Goal: Task Accomplishment & Management: Manage account settings

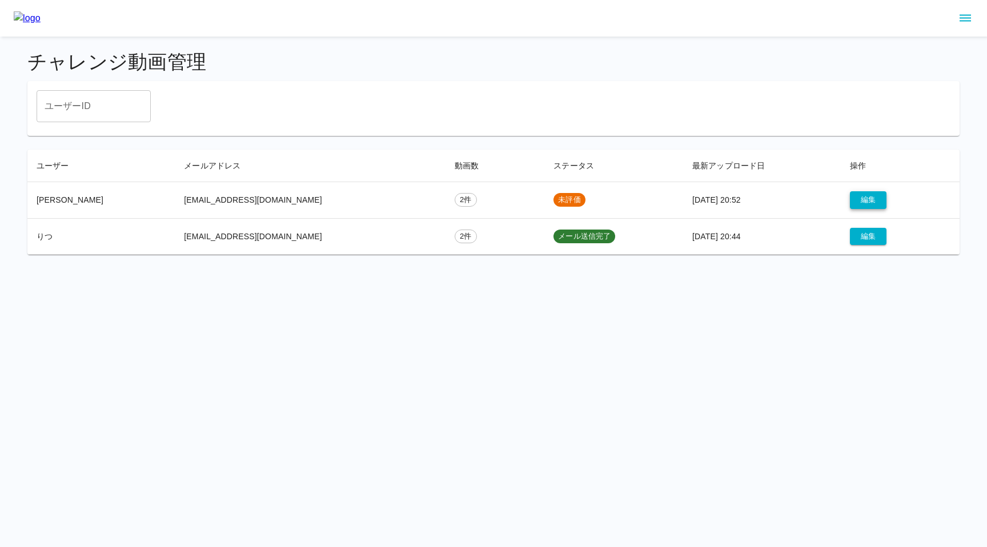
click at [863, 199] on button "編集" at bounding box center [868, 200] width 37 height 18
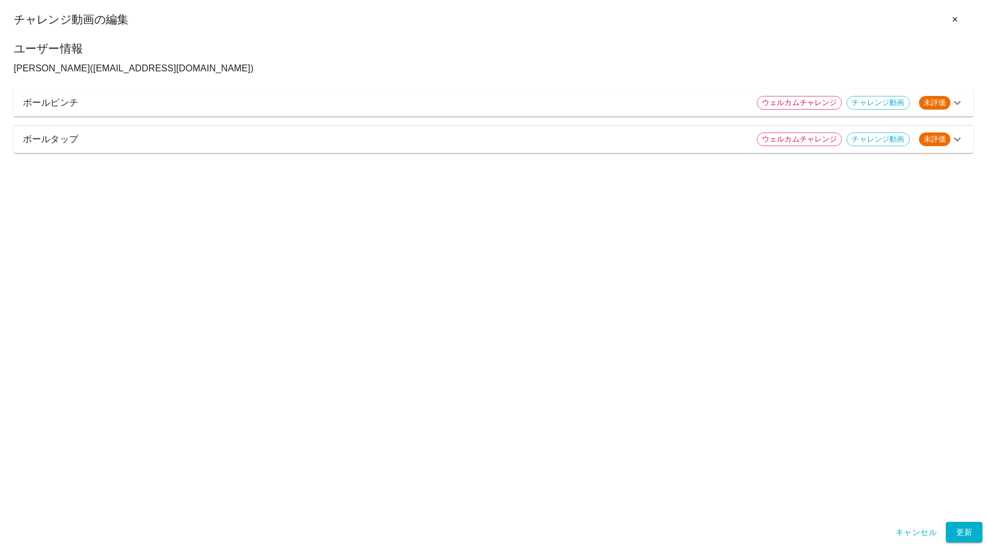
click at [589, 106] on p "ボールピンチ" at bounding box center [385, 103] width 725 height 14
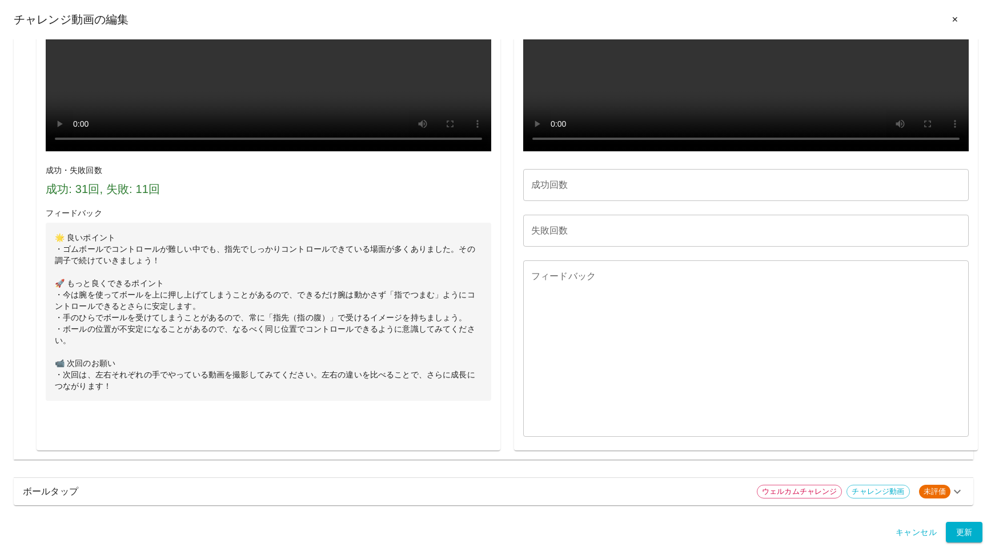
scroll to position [1167, 0]
click at [518, 495] on p "ボールタップ" at bounding box center [385, 492] width 725 height 14
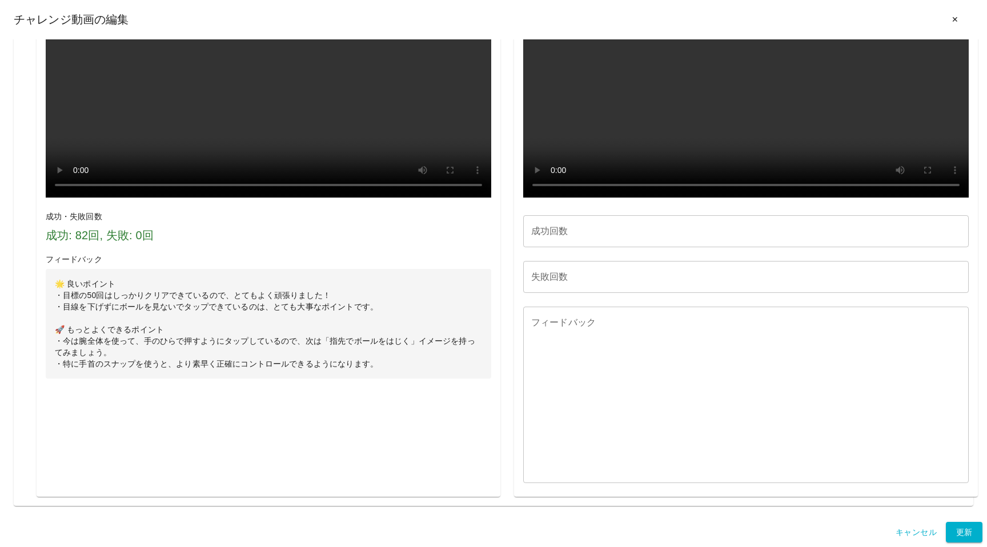
scroll to position [1734, 0]
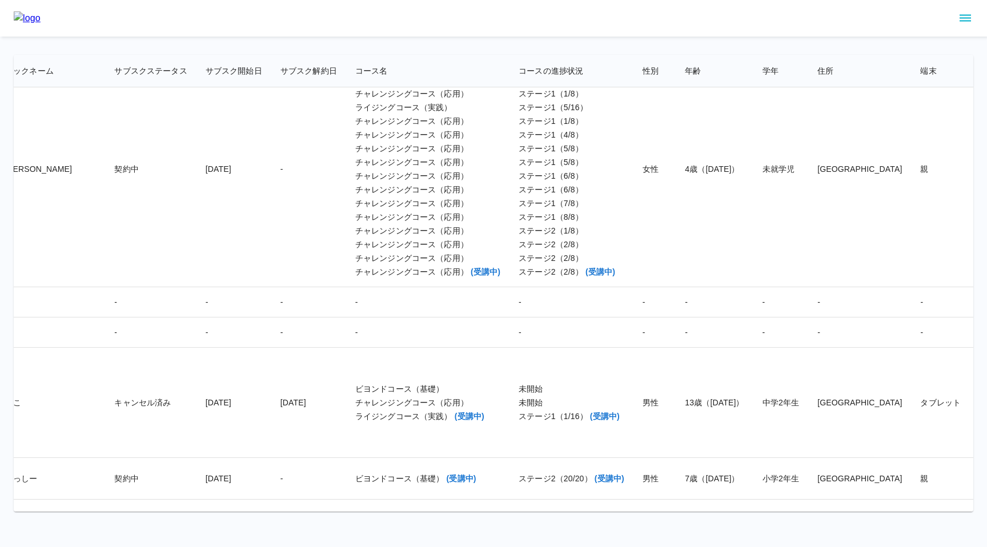
scroll to position [16496, 605]
click at [516, 72] on div "ステージ1（4/16）" at bounding box center [569, 66] width 106 height 11
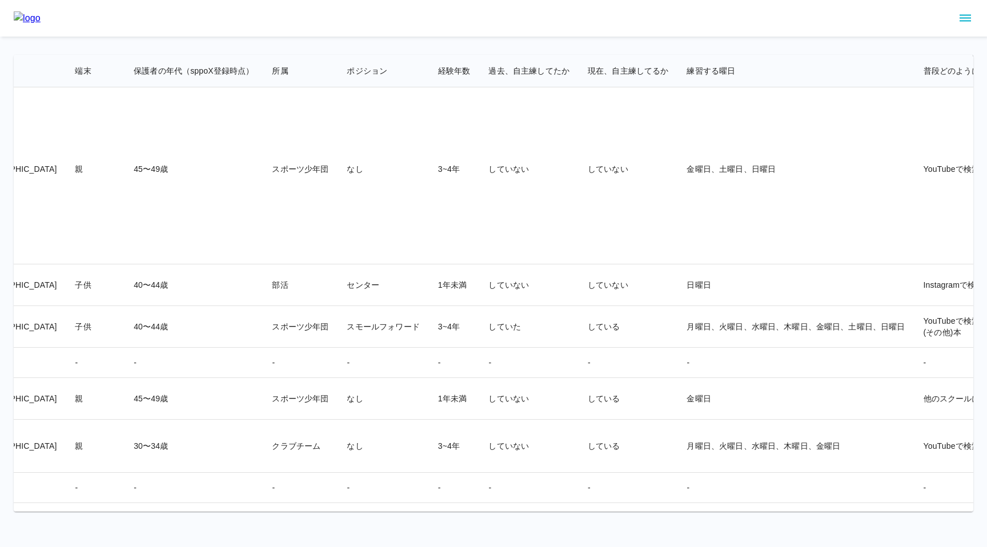
scroll to position [22, 0]
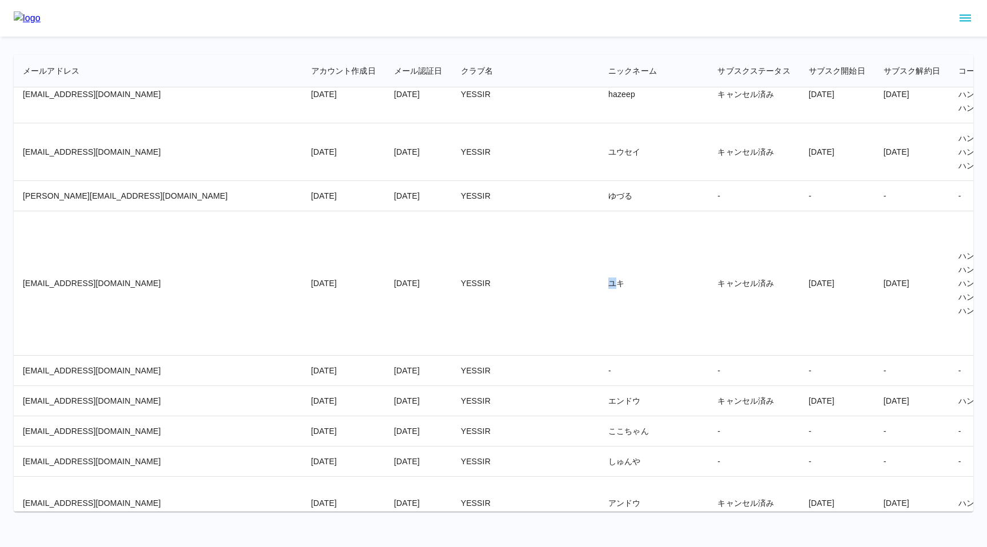
drag, startPoint x: 497, startPoint y: 282, endPoint x: 481, endPoint y: 282, distance: 15.4
click at [599, 282] on td "ユキ" at bounding box center [653, 283] width 109 height 144
drag, startPoint x: 485, startPoint y: 282, endPoint x: 499, endPoint y: 282, distance: 14.3
click at [599, 282] on td "ユキ" at bounding box center [653, 283] width 109 height 144
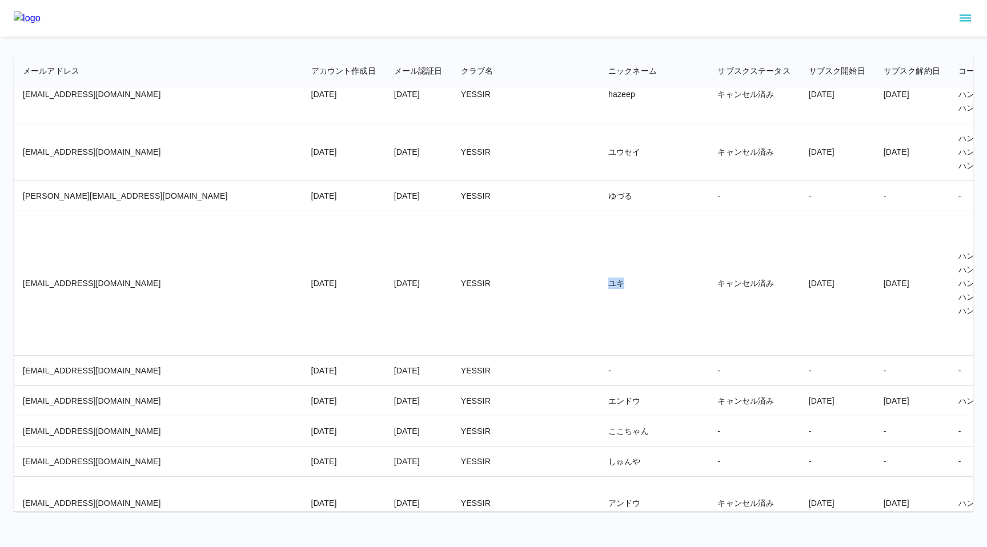
copy td "ユキ"
drag, startPoint x: 46, startPoint y: 281, endPoint x: 21, endPoint y: 280, distance: 25.1
click at [21, 280] on td "usami.s715@gmail.com" at bounding box center [158, 283] width 288 height 144
copy td "usami."
click at [599, 286] on td "ユキ" at bounding box center [653, 283] width 109 height 144
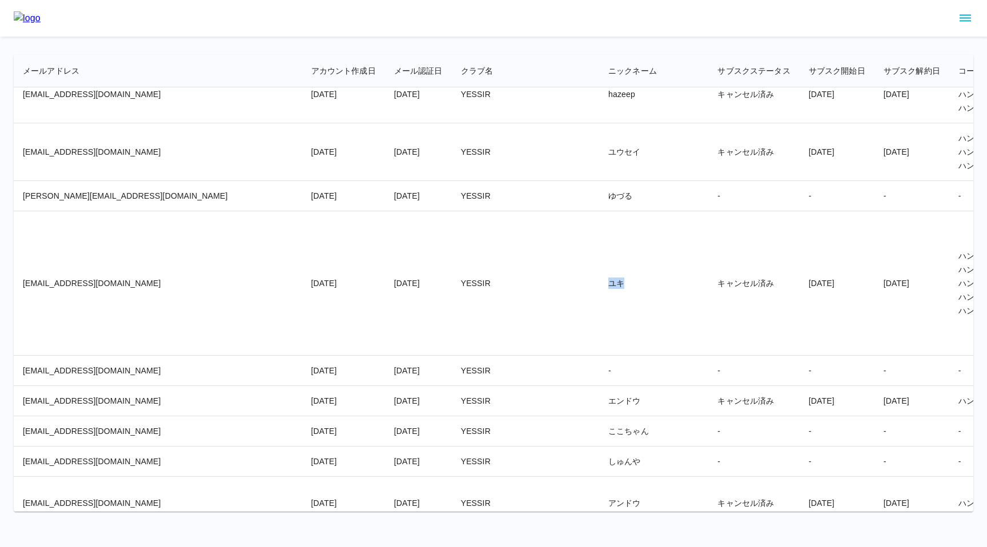
drag, startPoint x: 487, startPoint y: 286, endPoint x: 504, endPoint y: 286, distance: 17.1
click at [599, 286] on td "ユキ" at bounding box center [653, 283] width 109 height 144
copy td "ユキ"
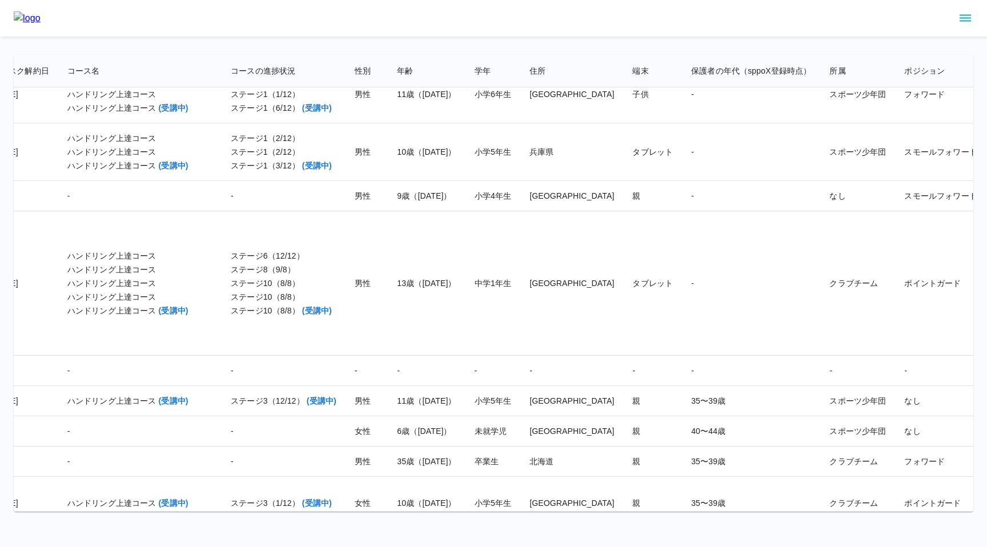
scroll to position [22, 778]
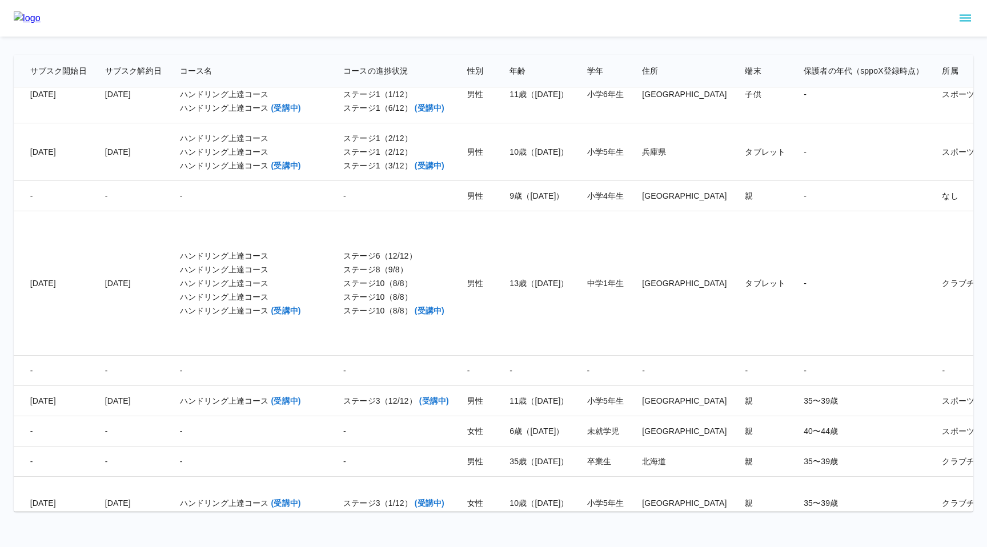
click at [500, 287] on td "13歳（2012/08/06）" at bounding box center [538, 283] width 77 height 144
drag, startPoint x: 366, startPoint y: 283, endPoint x: 442, endPoint y: 284, distance: 76.0
click at [500, 284] on td "13歳（2012/08/06）" at bounding box center [538, 283] width 77 height 144
copy td "13歳（2012/08/06）"
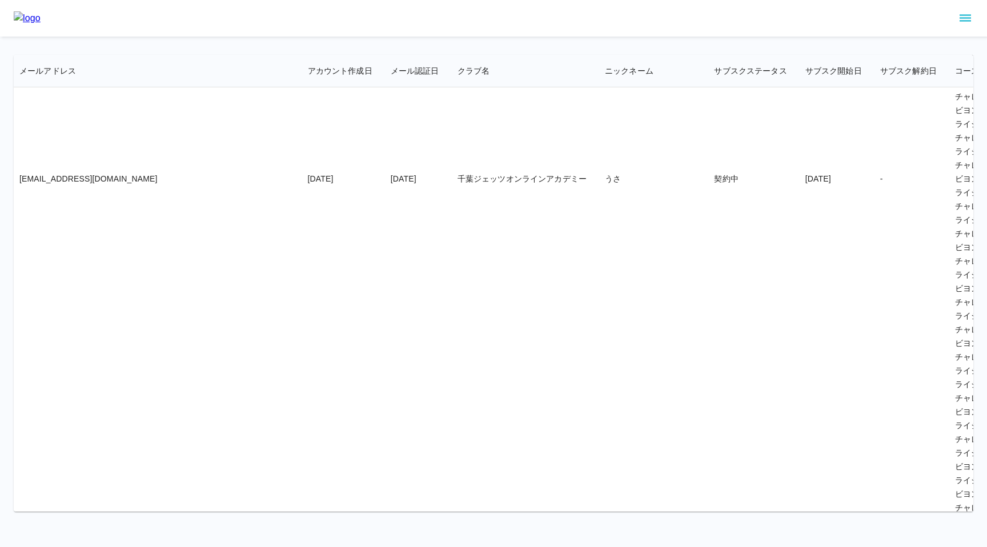
scroll to position [7155, 0]
click at [108, 304] on td "yukiharu08060726@gmail.com" at bounding box center [158, 179] width 288 height 1457
drag, startPoint x: 134, startPoint y: 295, endPoint x: 23, endPoint y: 292, distance: 110.8
click at [23, 292] on td "yukiharu08060726@gmail.com" at bounding box center [158, 179] width 288 height 1457
copy td "yukiharu08060726@gmail.com"
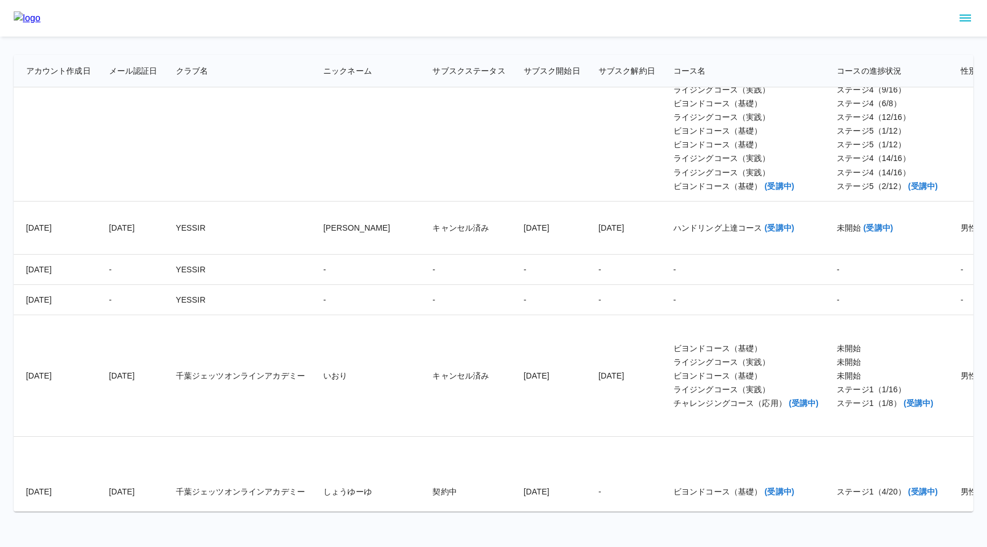
scroll to position [7938, 285]
